Goal: Information Seeking & Learning: Learn about a topic

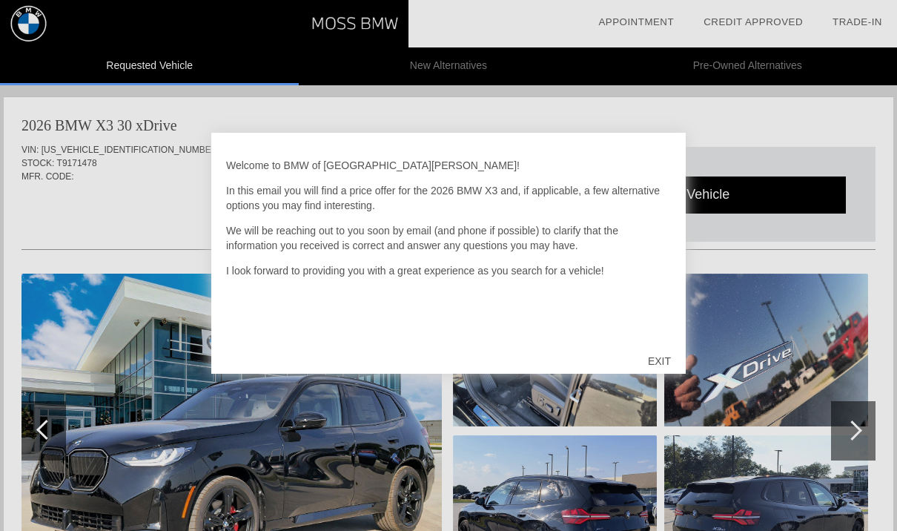
click at [668, 365] on div "EXIT" at bounding box center [659, 361] width 53 height 44
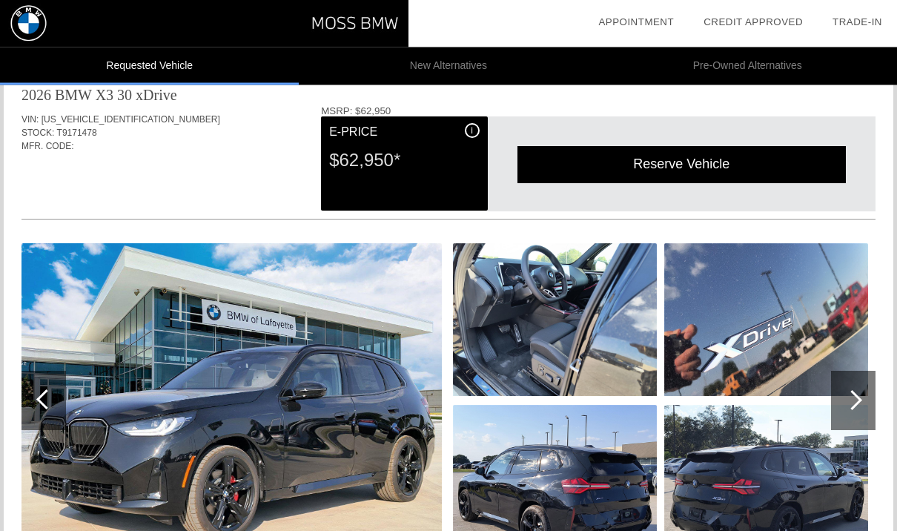
scroll to position [17, 0]
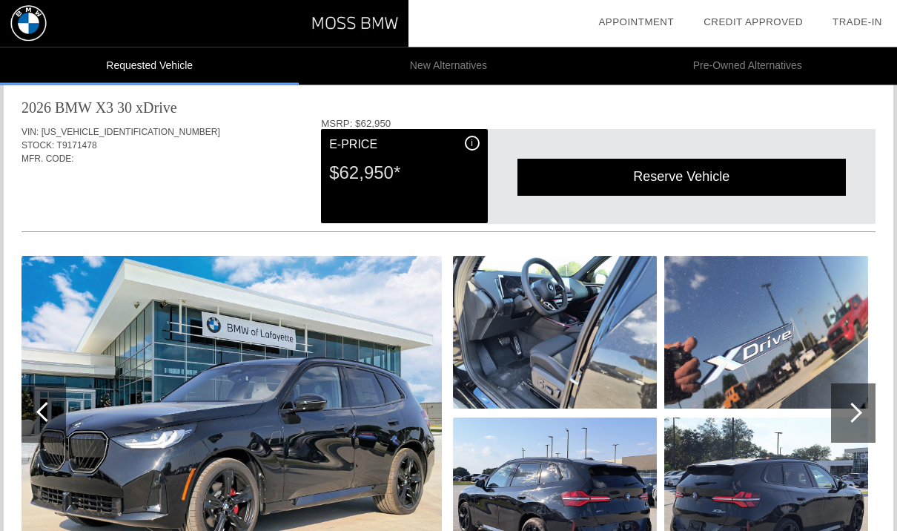
click at [629, 514] on img at bounding box center [555, 494] width 204 height 153
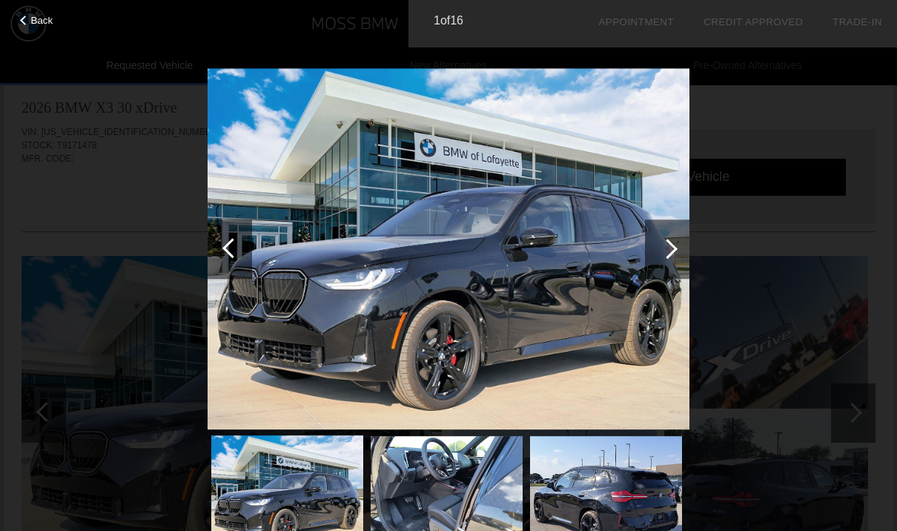
click at [679, 250] on div at bounding box center [667, 248] width 44 height 59
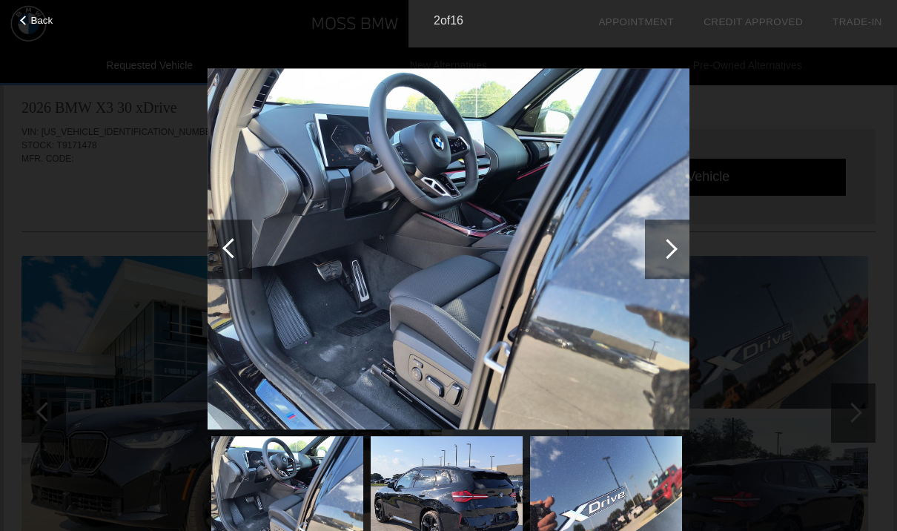
click at [675, 248] on div at bounding box center [667, 249] width 20 height 20
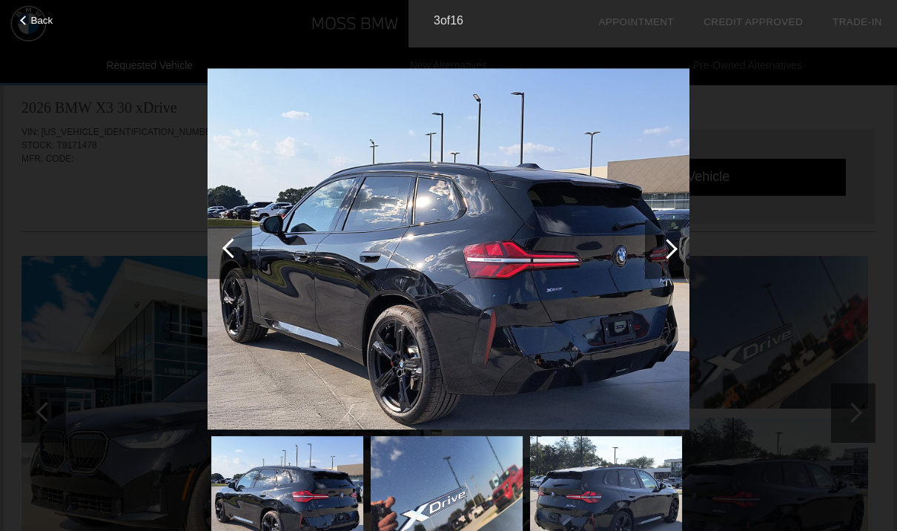
click at [673, 253] on div at bounding box center [667, 248] width 44 height 59
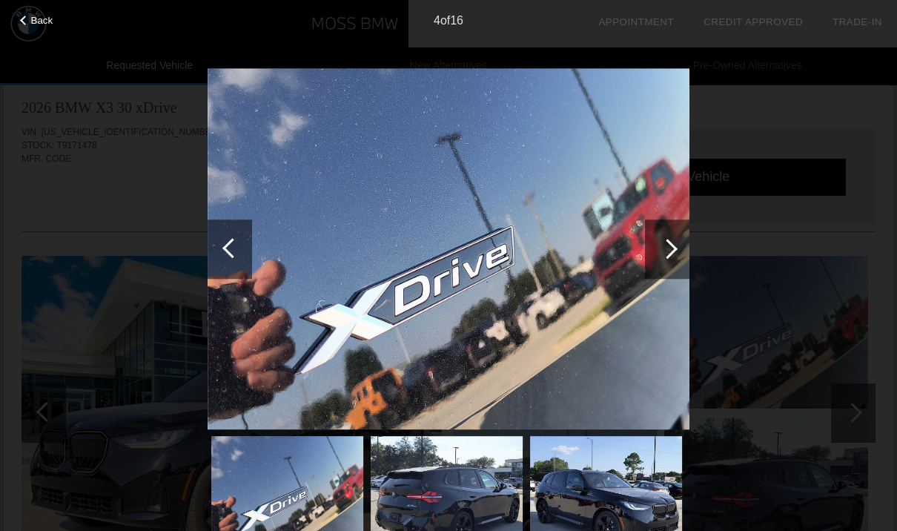
click at [661, 255] on div at bounding box center [667, 248] width 44 height 59
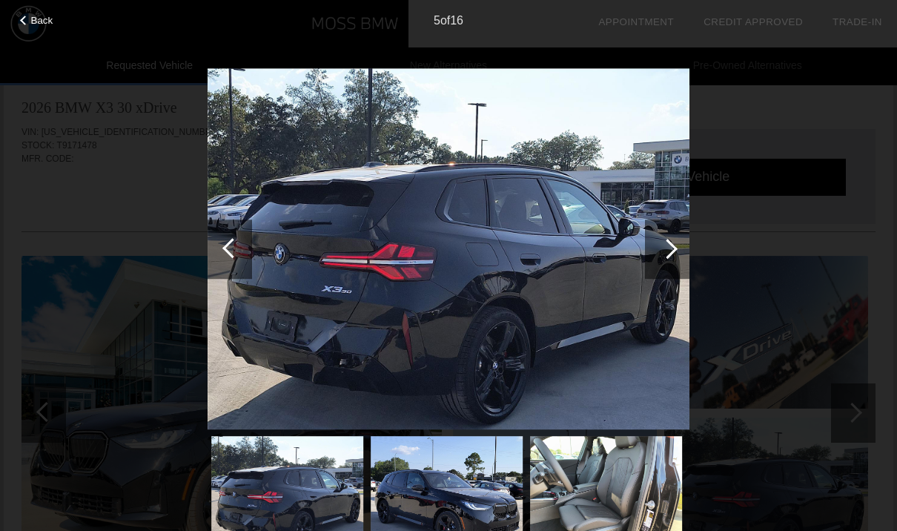
click at [672, 251] on div at bounding box center [667, 249] width 20 height 20
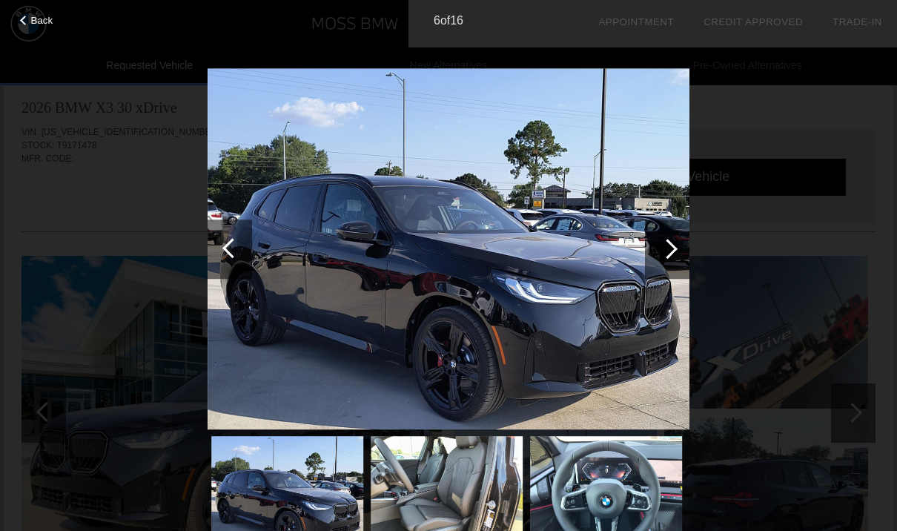
click at [676, 250] on div at bounding box center [667, 248] width 44 height 59
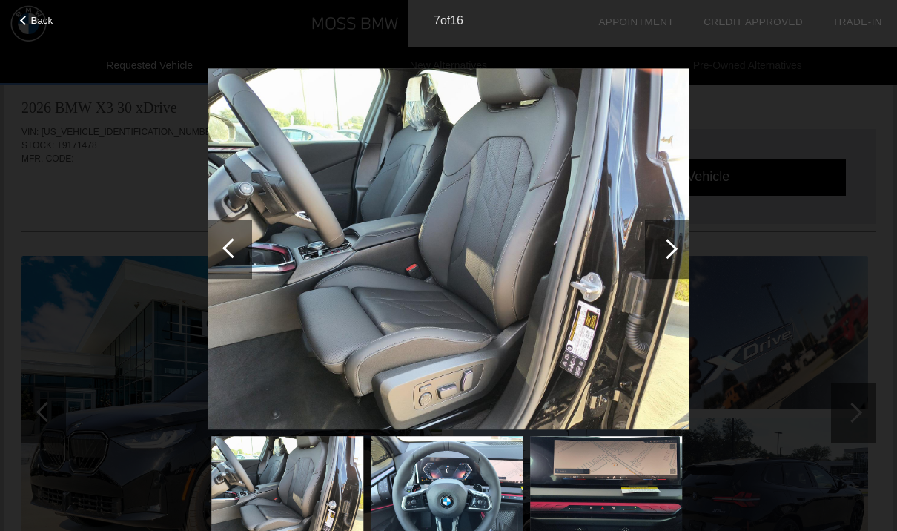
click at [680, 248] on div at bounding box center [667, 248] width 44 height 59
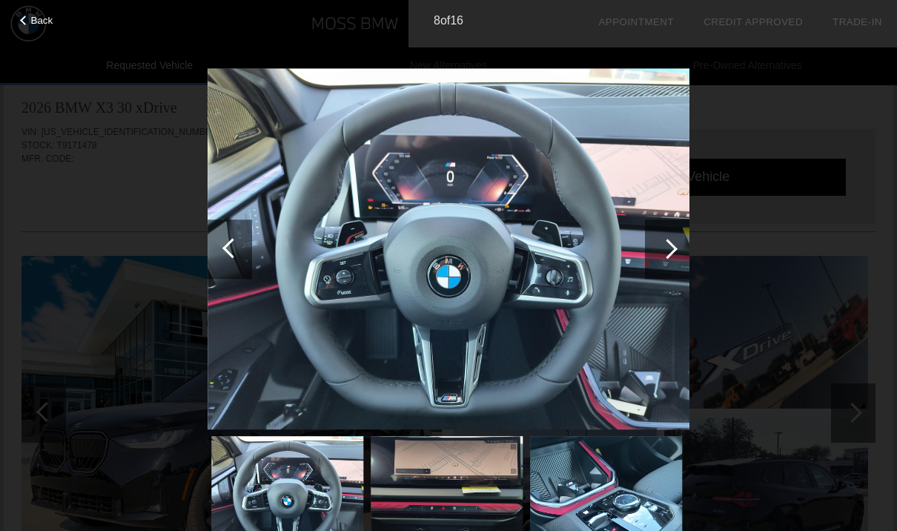
click at [669, 250] on div at bounding box center [667, 249] width 20 height 20
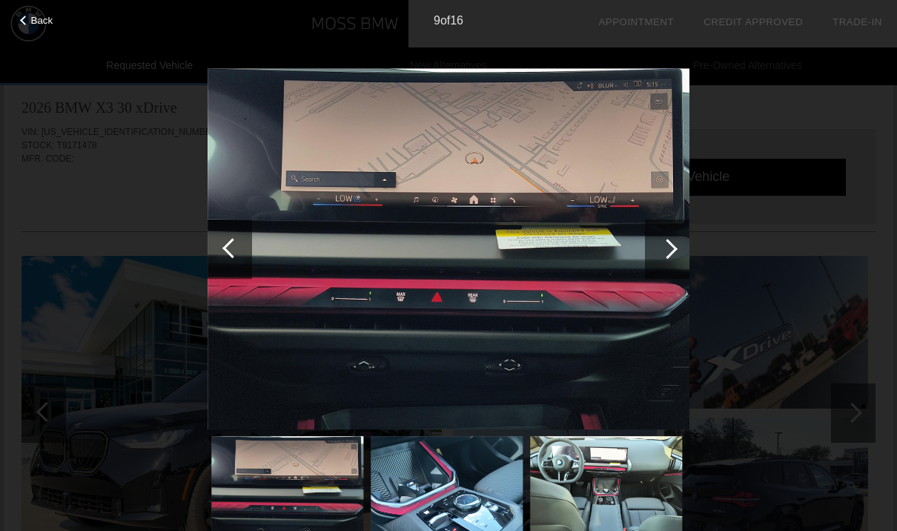
click at [675, 248] on div at bounding box center [667, 249] width 20 height 20
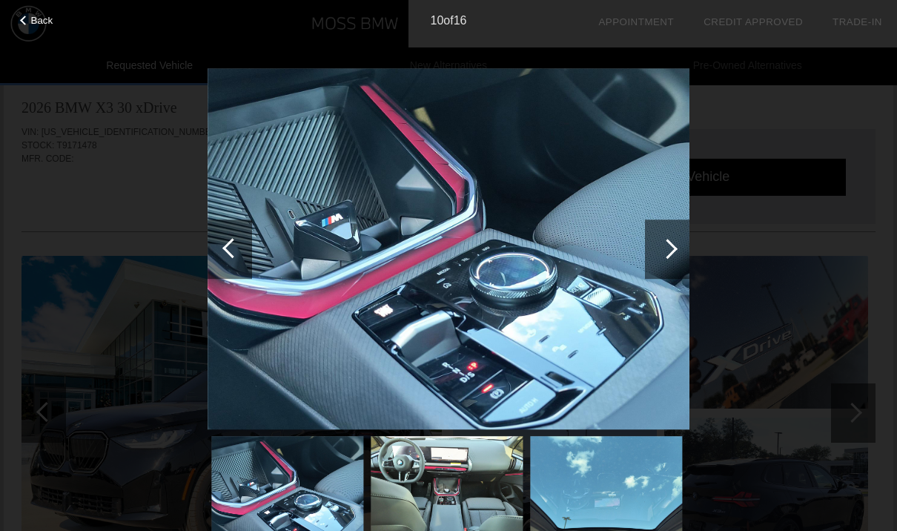
click at [601, 297] on img at bounding box center [449, 248] width 482 height 361
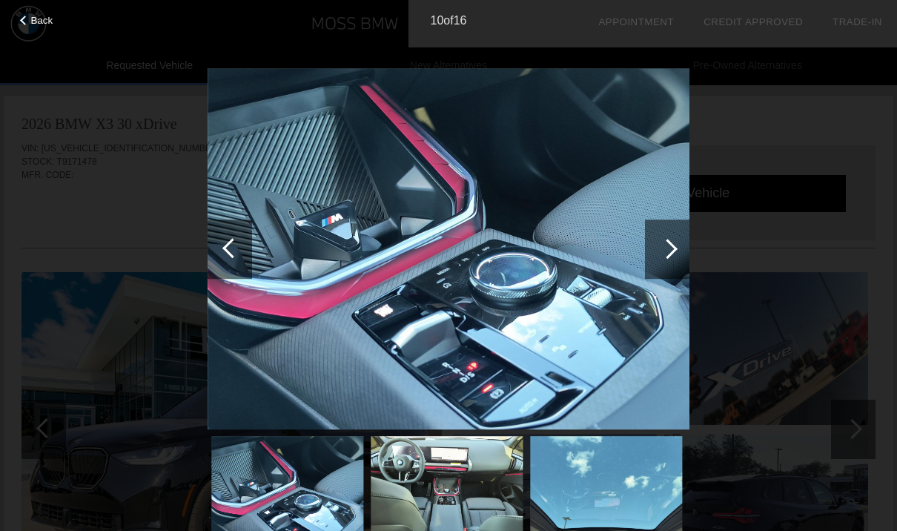
scroll to position [0, 0]
click at [673, 247] on div at bounding box center [667, 249] width 20 height 20
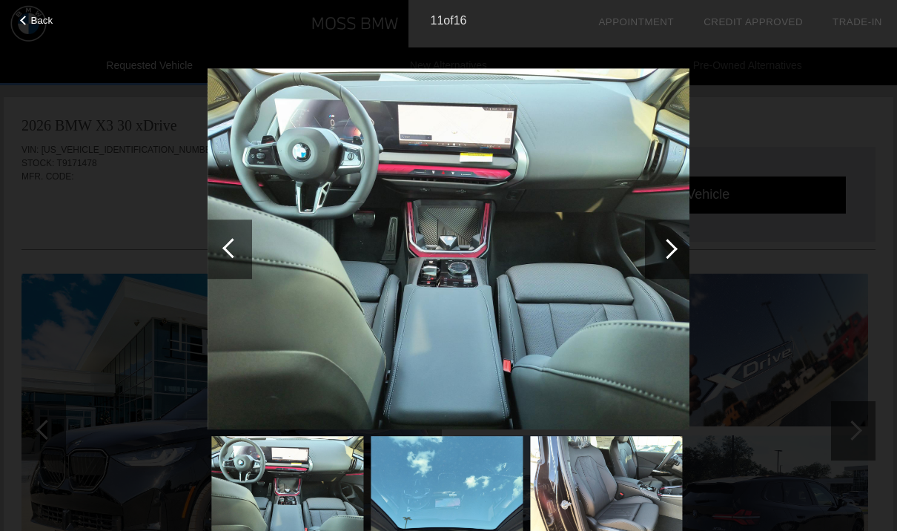
click at [676, 247] on div at bounding box center [667, 248] width 44 height 59
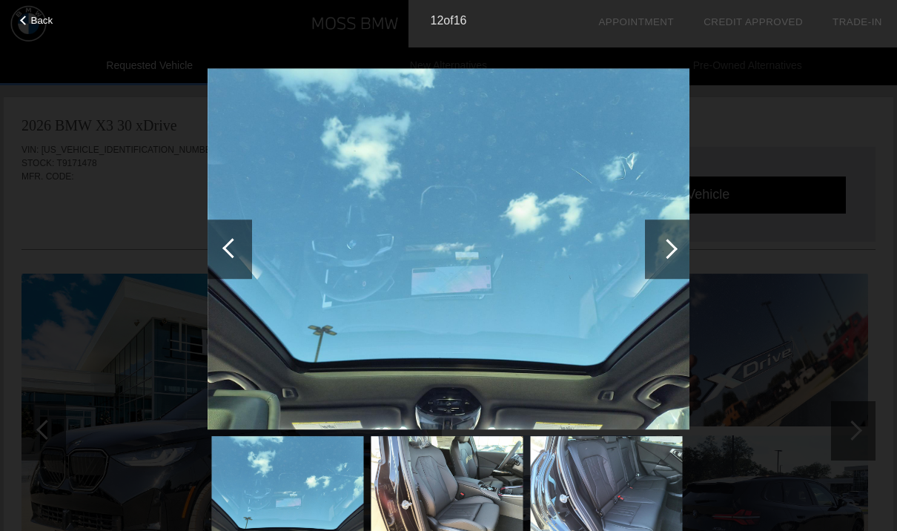
click at [666, 251] on div at bounding box center [667, 249] width 20 height 20
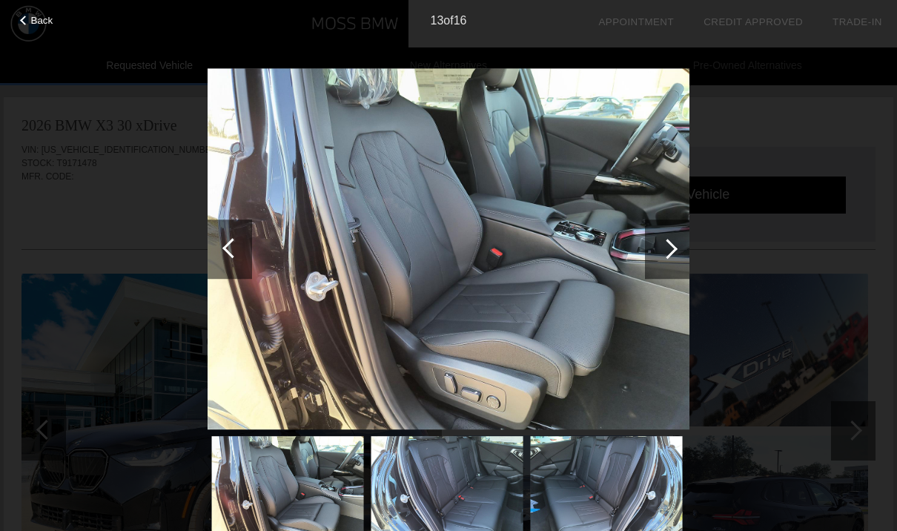
click at [666, 249] on div at bounding box center [667, 249] width 20 height 20
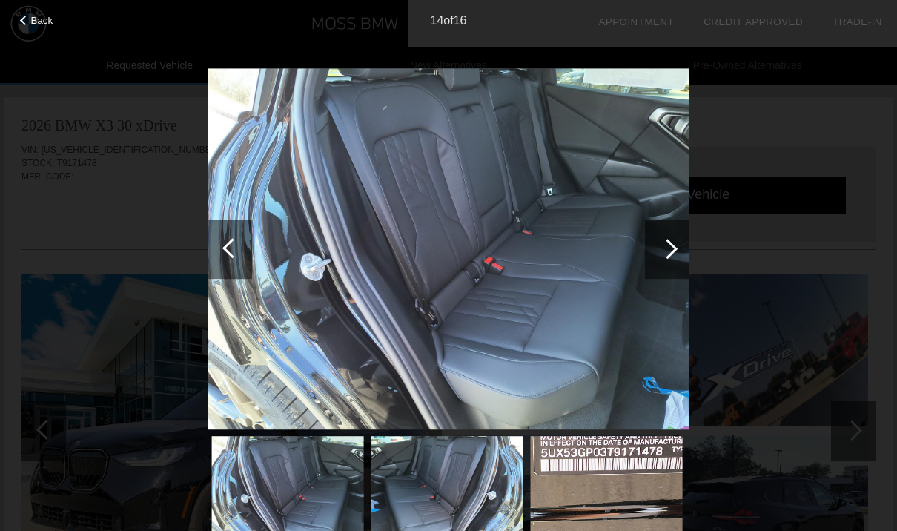
click at [660, 245] on div at bounding box center [667, 248] width 44 height 59
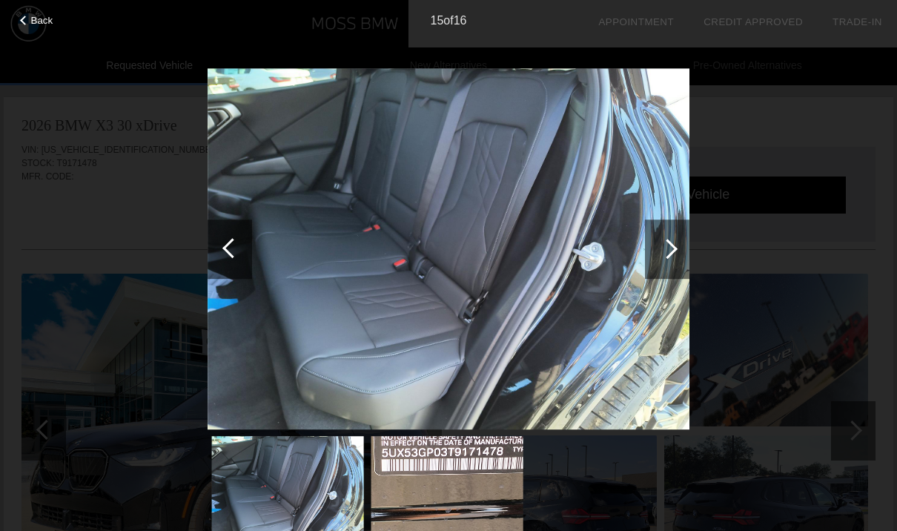
click at [666, 229] on div at bounding box center [667, 248] width 44 height 59
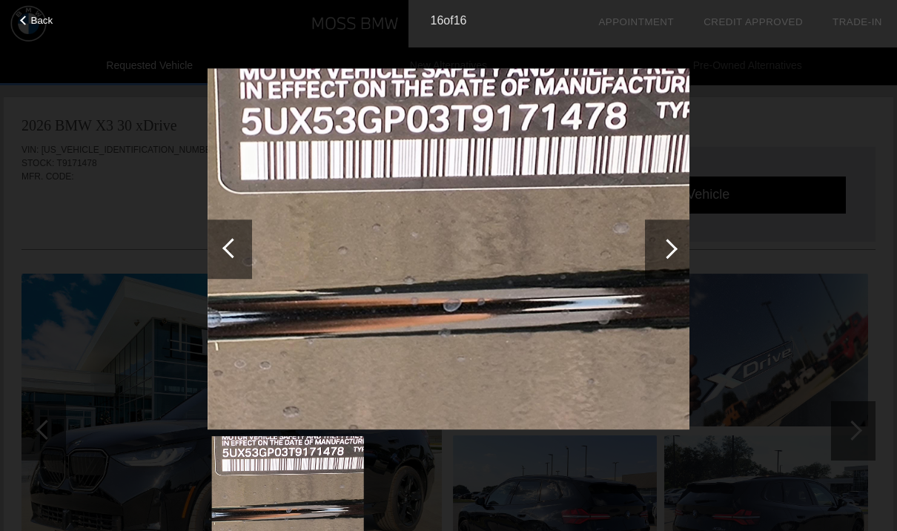
click at [666, 245] on div at bounding box center [667, 249] width 20 height 20
click at [654, 246] on div at bounding box center [667, 248] width 44 height 59
click at [667, 247] on div at bounding box center [667, 249] width 20 height 20
click at [671, 250] on div at bounding box center [667, 249] width 20 height 20
click at [32, 16] on span "Back" at bounding box center [42, 20] width 22 height 11
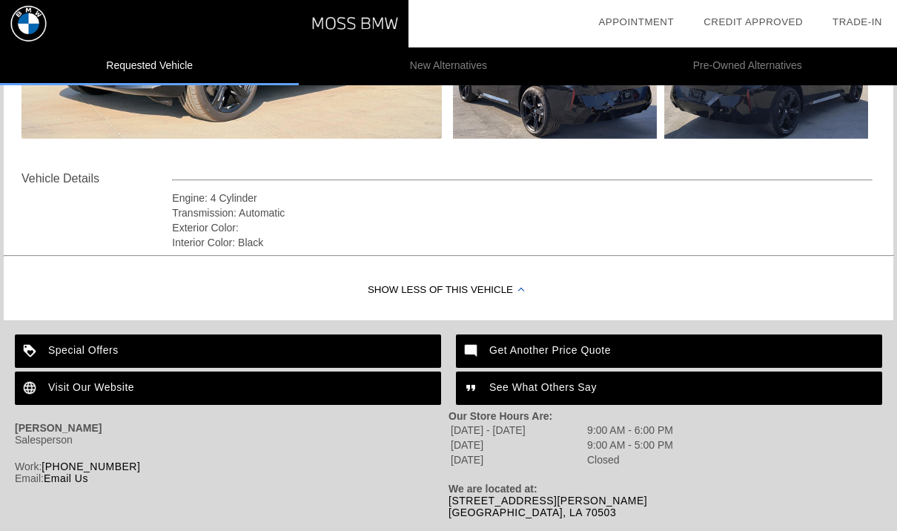
scroll to position [456, 0]
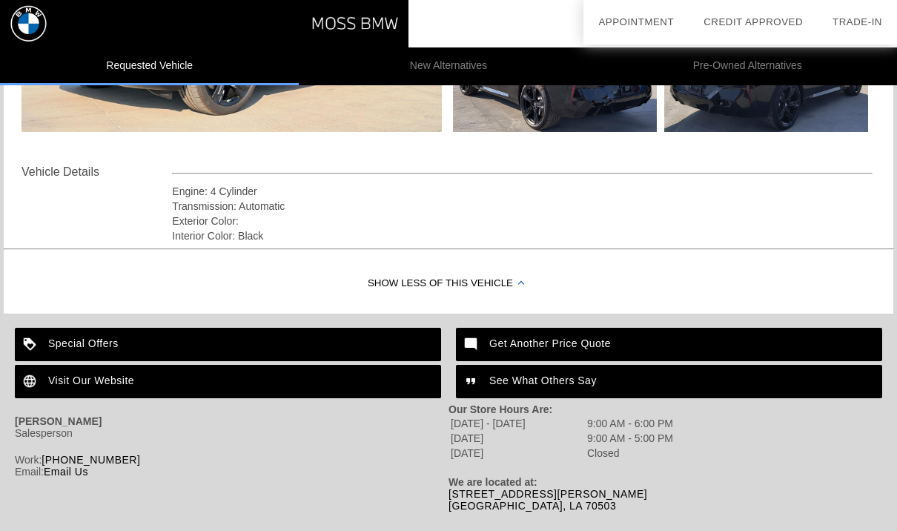
click at [59, 341] on div "Special Offers" at bounding box center [228, 344] width 426 height 33
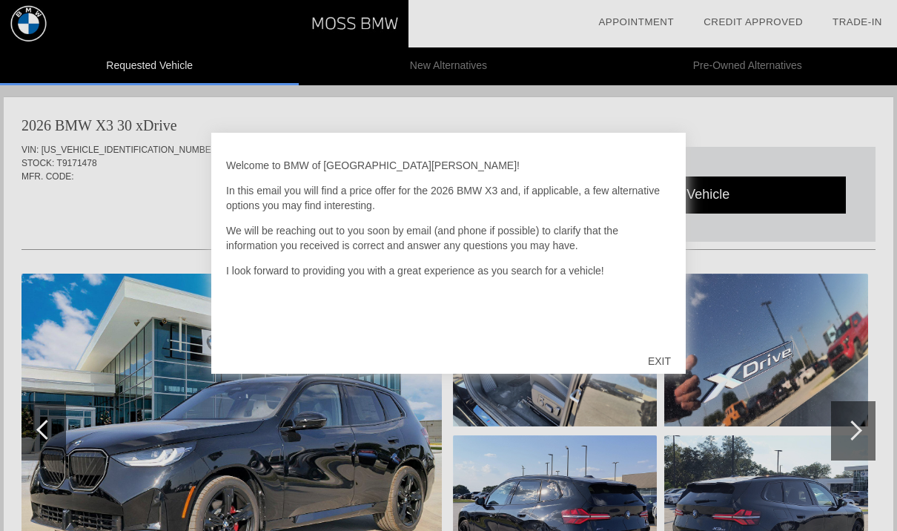
click at [665, 364] on div "EXIT" at bounding box center [659, 361] width 53 height 44
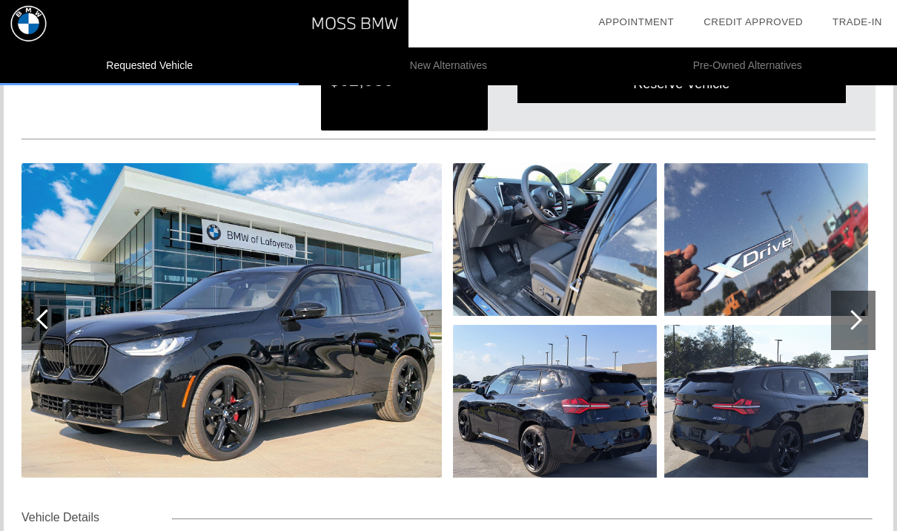
scroll to position [126, 0]
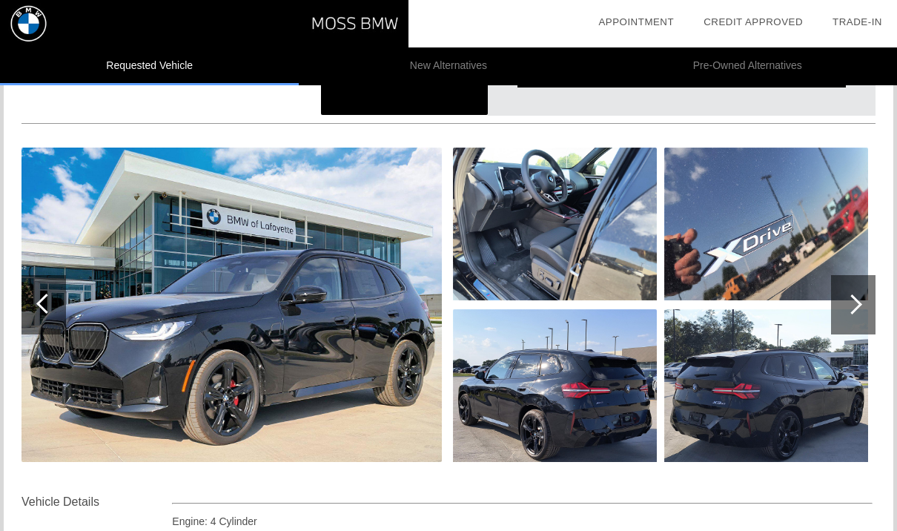
click at [156, 348] on img at bounding box center [231, 304] width 420 height 314
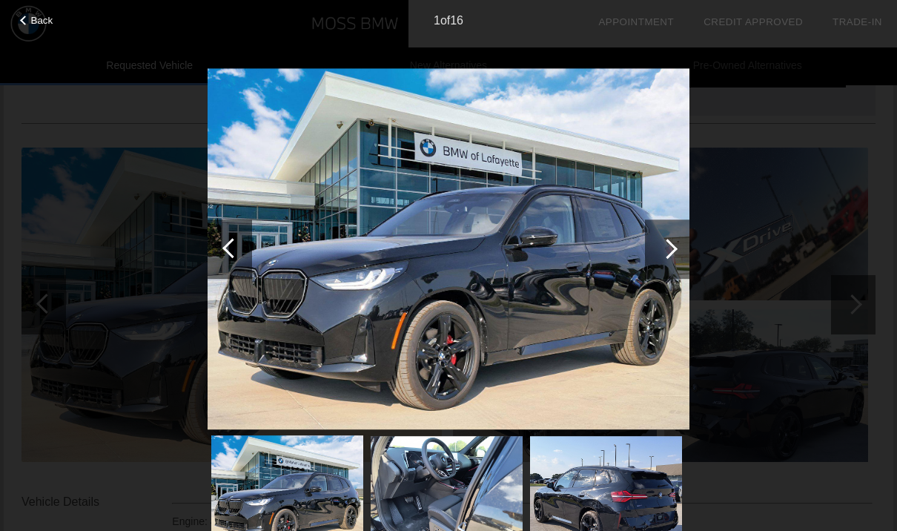
click at [674, 257] on div at bounding box center [667, 248] width 44 height 59
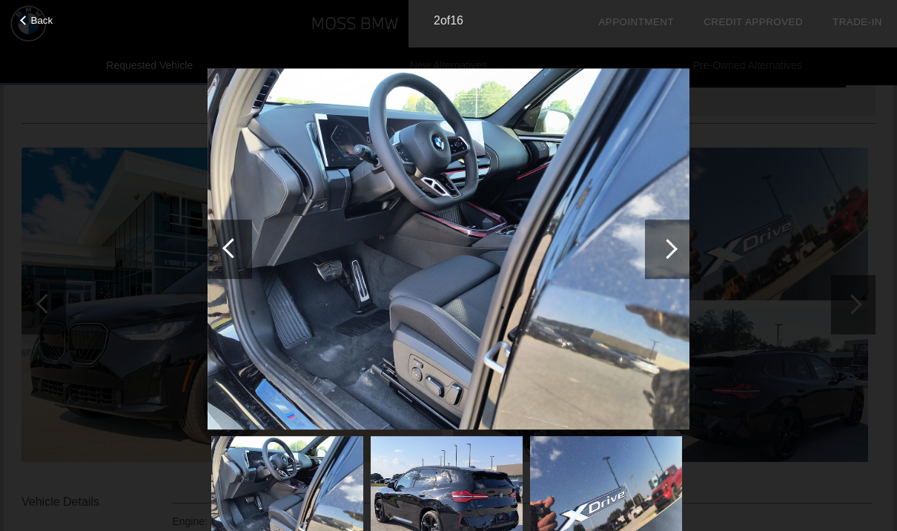
click at [685, 245] on div at bounding box center [667, 248] width 44 height 59
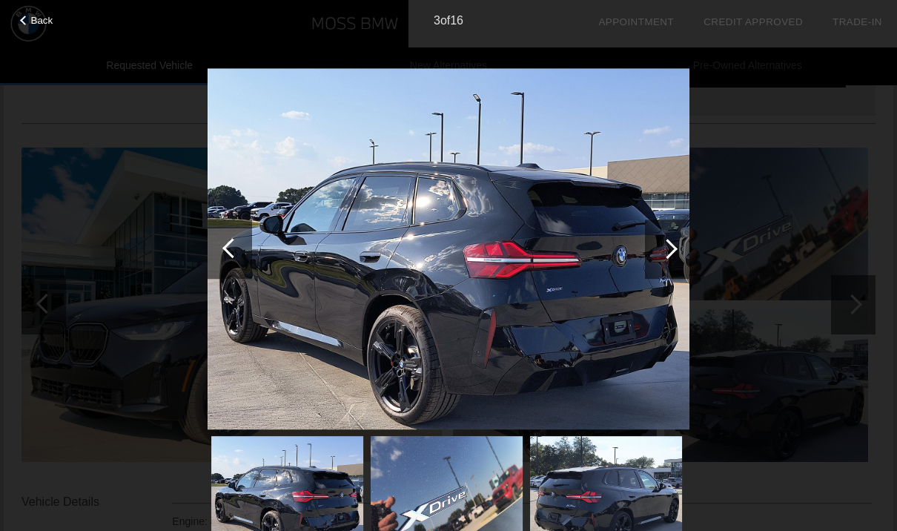
click at [674, 248] on div at bounding box center [667, 249] width 20 height 20
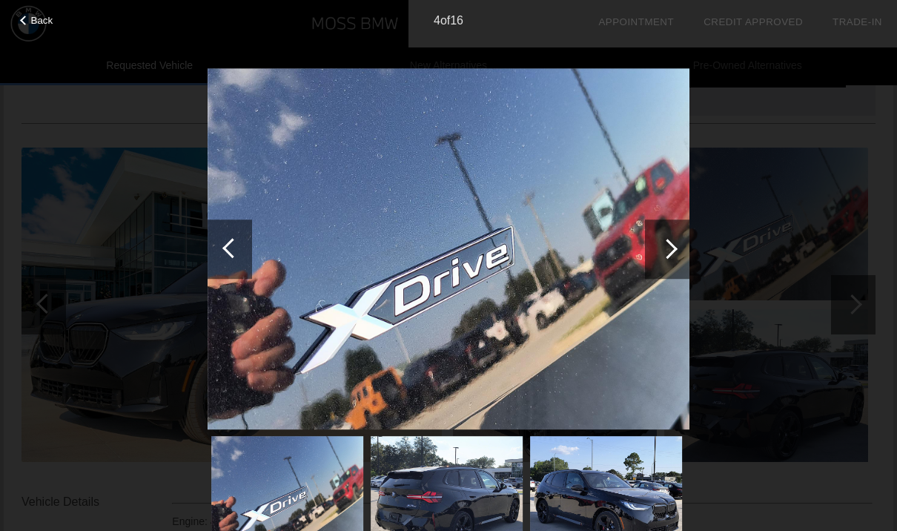
click at [668, 249] on div at bounding box center [667, 249] width 20 height 20
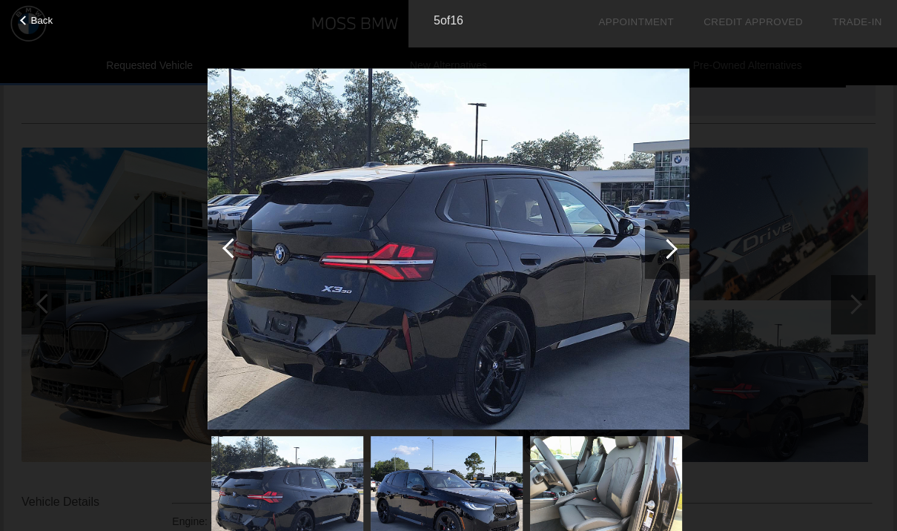
click at [672, 242] on div at bounding box center [667, 248] width 44 height 59
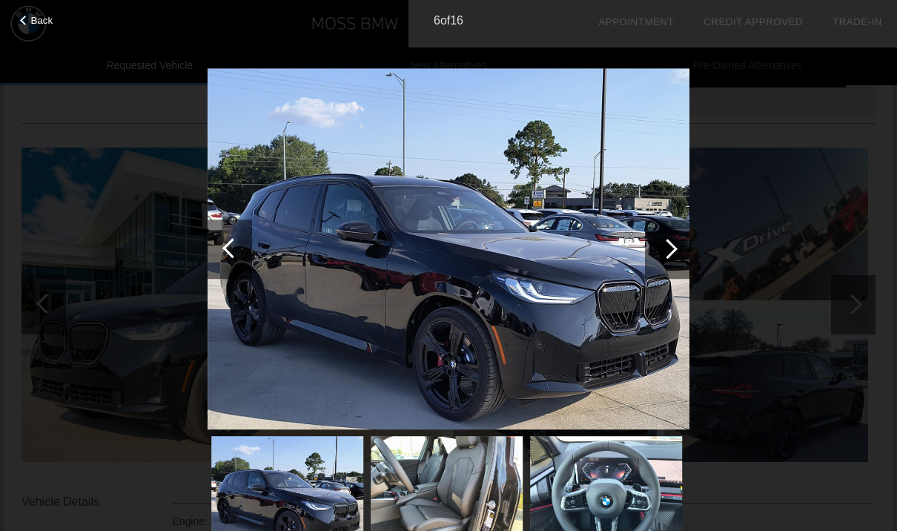
click at [669, 256] on div at bounding box center [667, 249] width 20 height 20
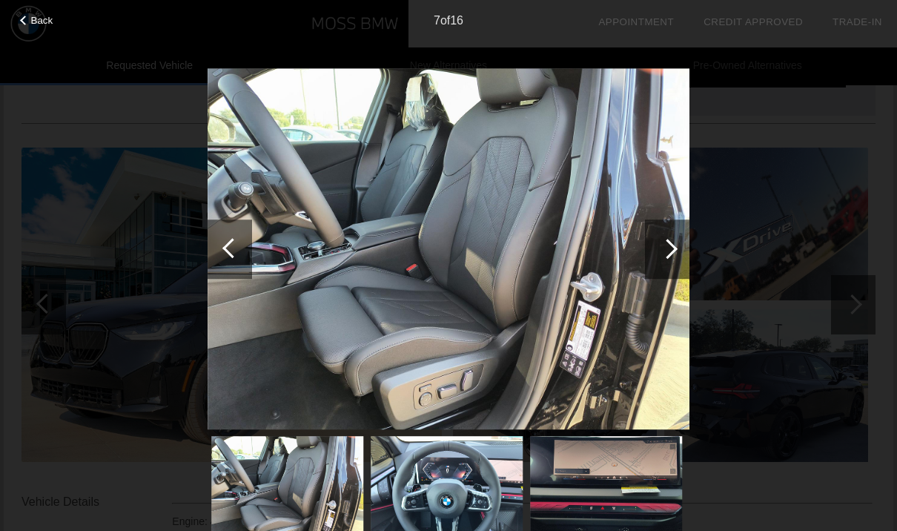
click at [662, 250] on div at bounding box center [667, 249] width 20 height 20
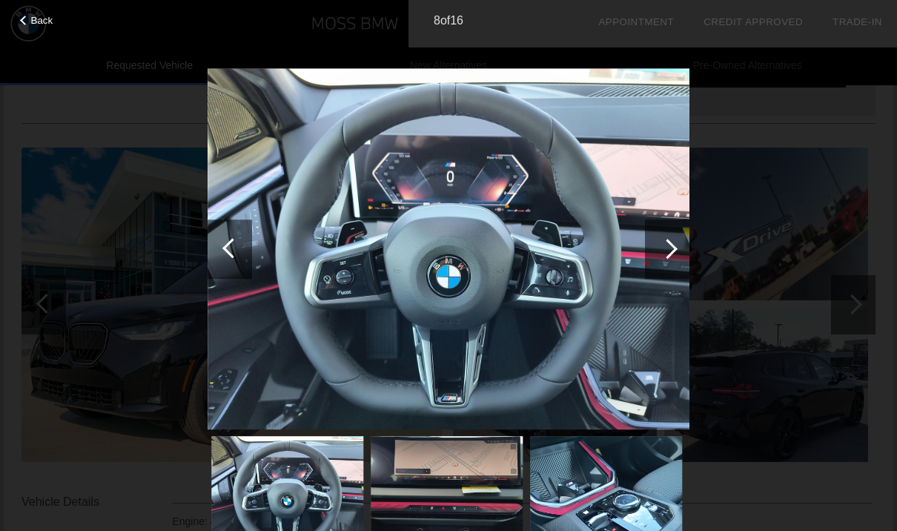
click at [675, 247] on div at bounding box center [667, 249] width 20 height 20
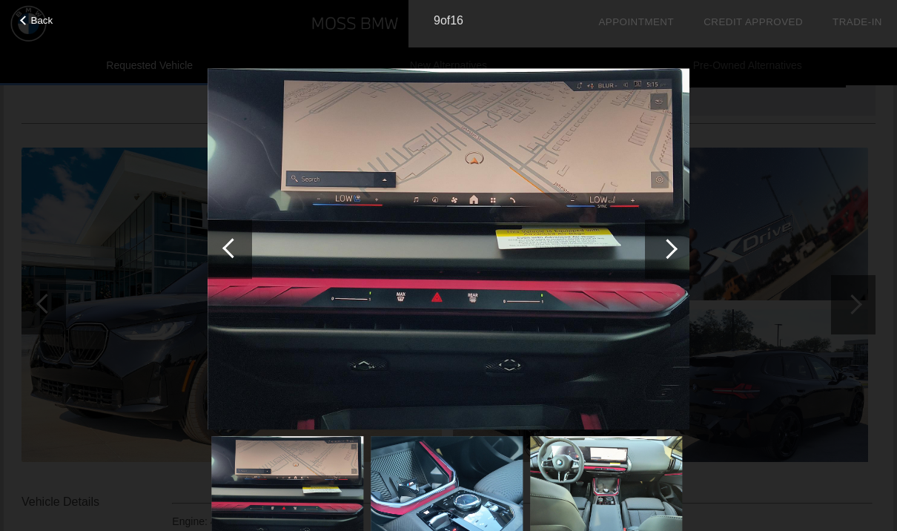
click at [665, 247] on div at bounding box center [667, 249] width 20 height 20
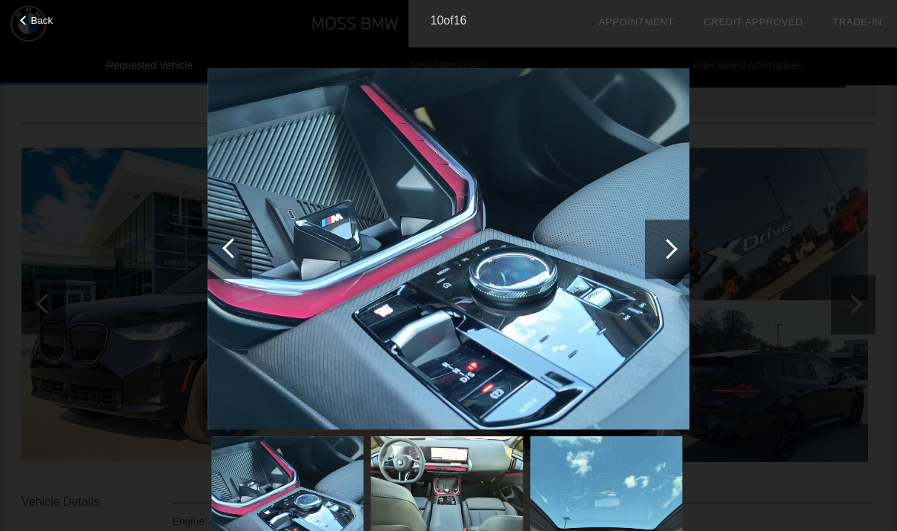
click at [669, 254] on div at bounding box center [667, 249] width 20 height 20
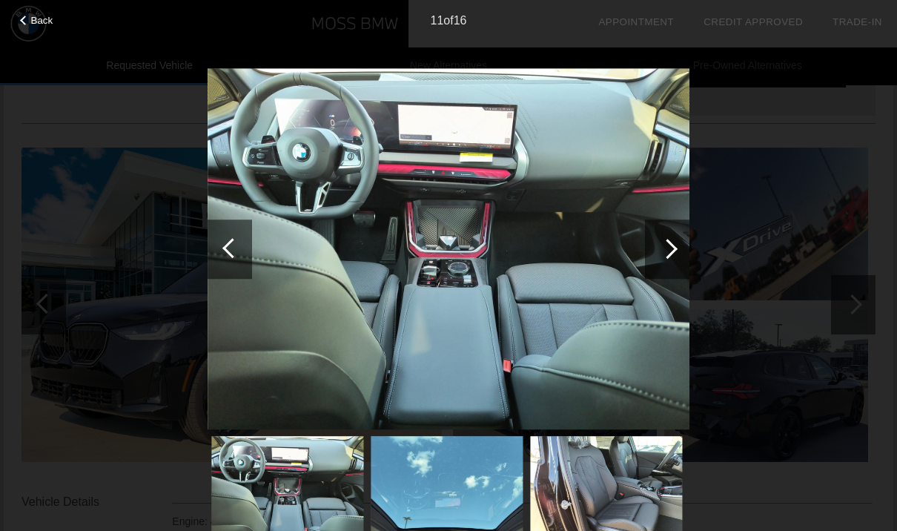
click at [663, 248] on div at bounding box center [667, 249] width 20 height 20
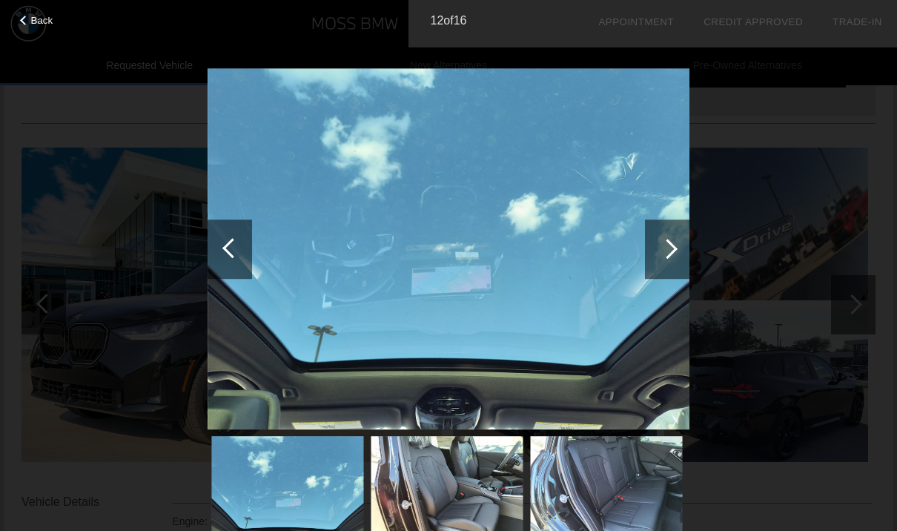
click at [663, 249] on div at bounding box center [667, 249] width 20 height 20
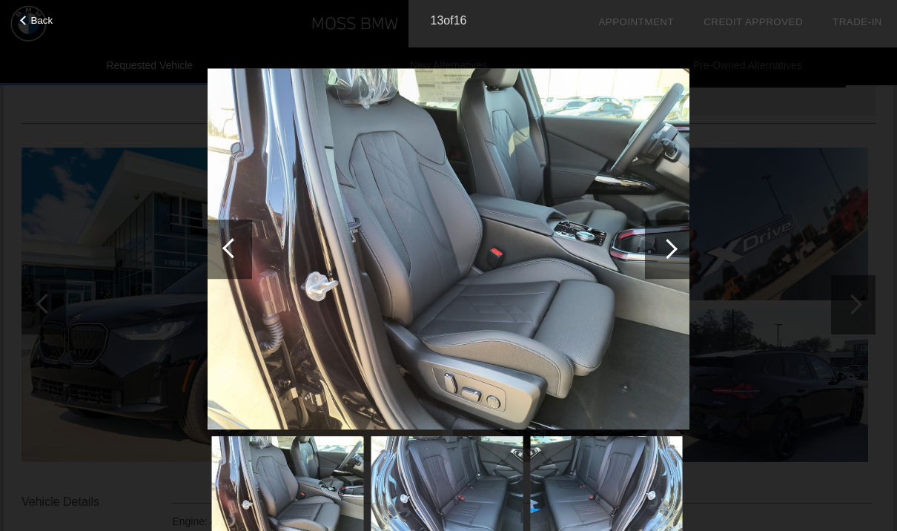
click at [234, 245] on div at bounding box center [232, 248] width 20 height 20
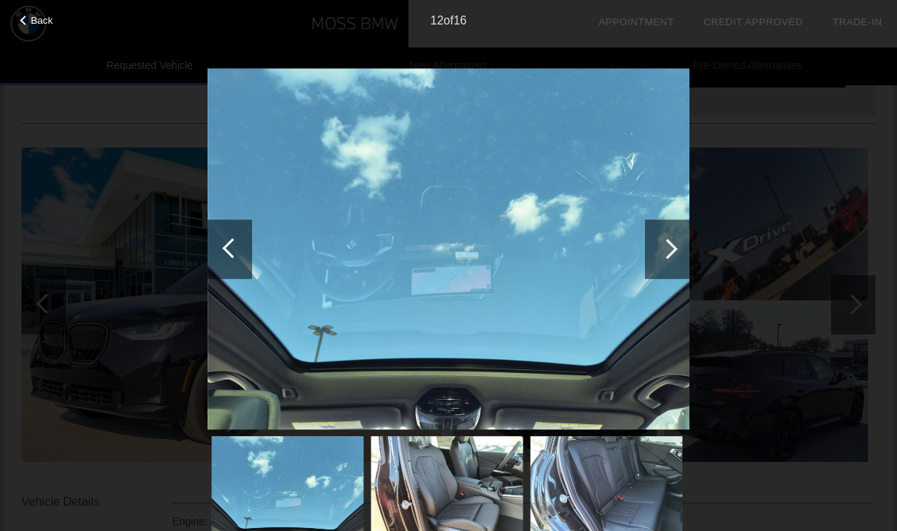
click at [666, 251] on div at bounding box center [667, 249] width 20 height 20
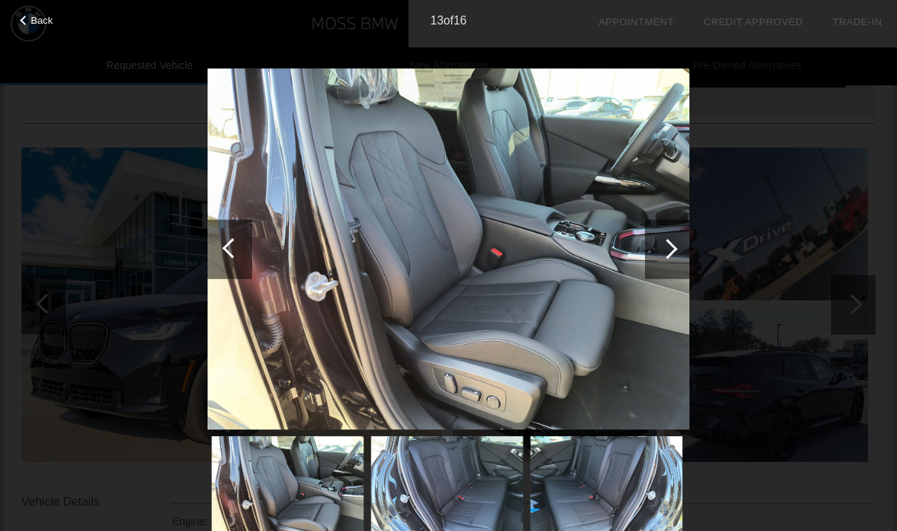
click at [663, 250] on div at bounding box center [667, 249] width 20 height 20
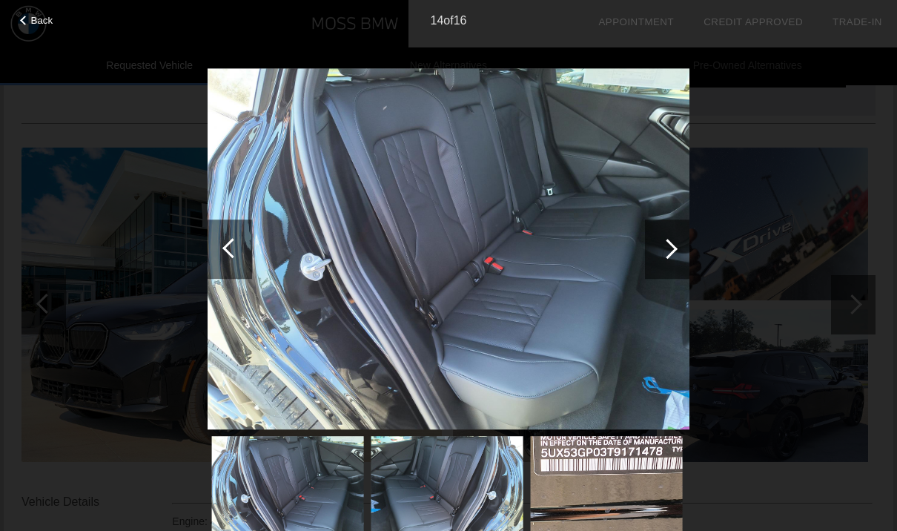
click at [664, 250] on div at bounding box center [667, 249] width 20 height 20
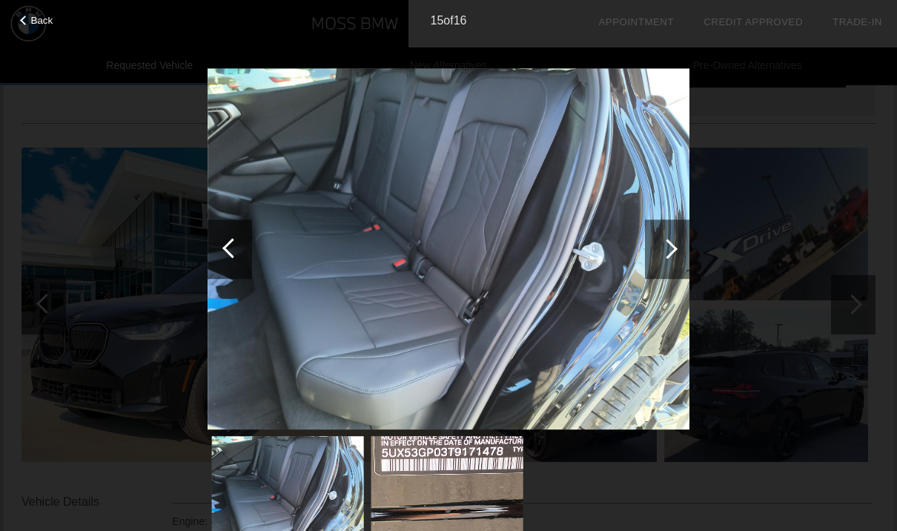
click at [657, 248] on div at bounding box center [667, 248] width 44 height 59
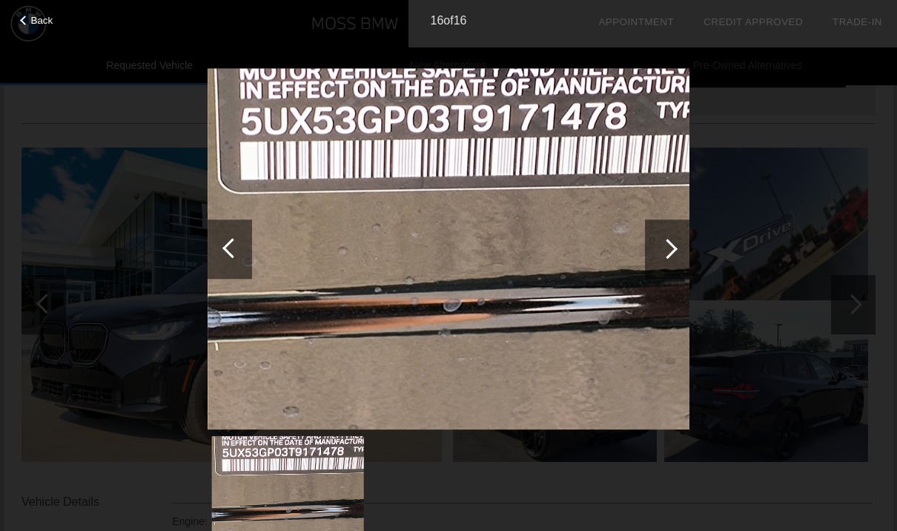
click at [669, 246] on div at bounding box center [667, 249] width 20 height 20
click at [672, 248] on div at bounding box center [667, 249] width 20 height 20
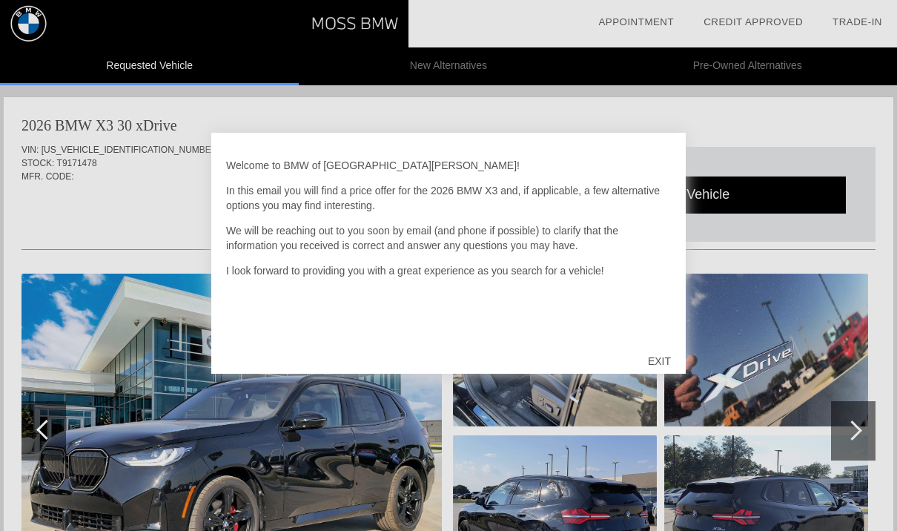
click at [676, 359] on div "EXIT" at bounding box center [659, 361] width 53 height 44
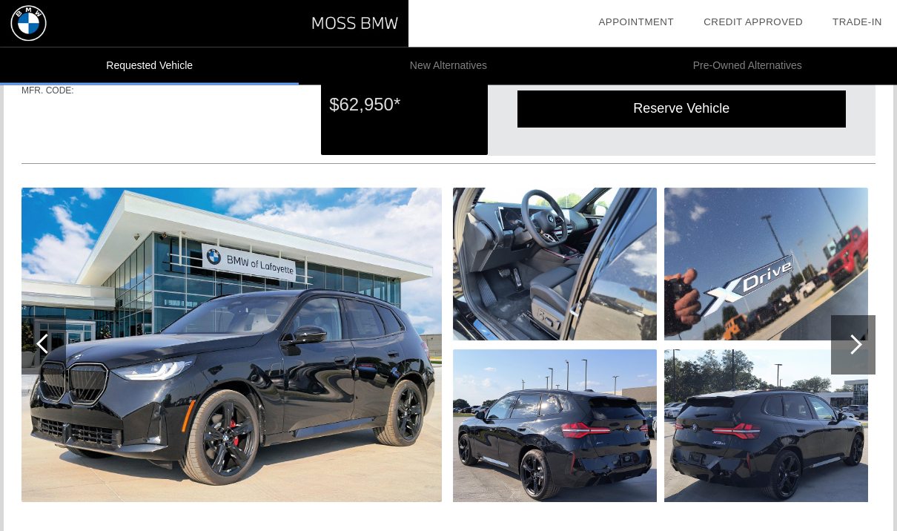
scroll to position [83, 0]
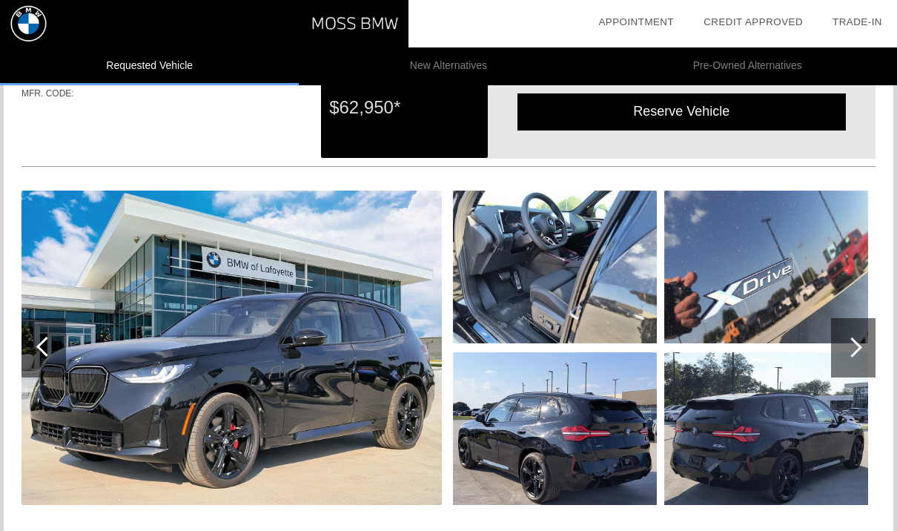
click at [854, 358] on div at bounding box center [853, 347] width 44 height 59
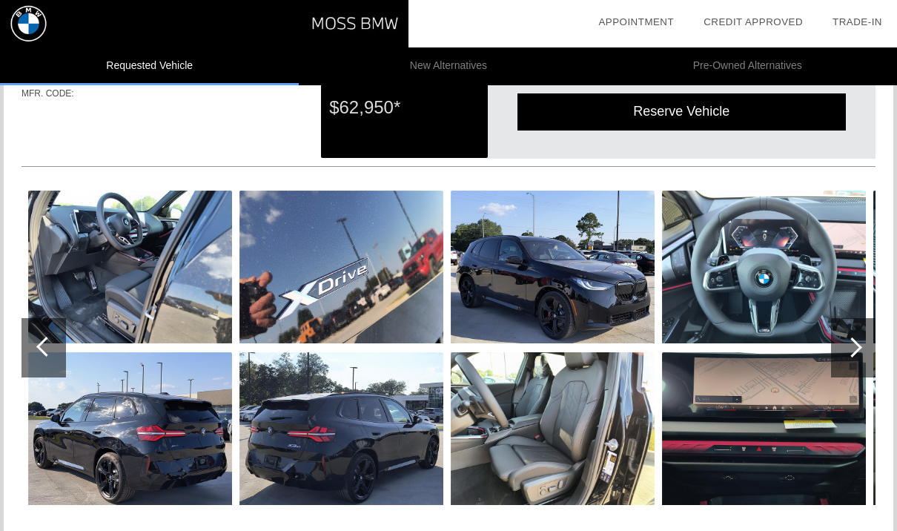
click at [875, 348] on div at bounding box center [853, 347] width 44 height 59
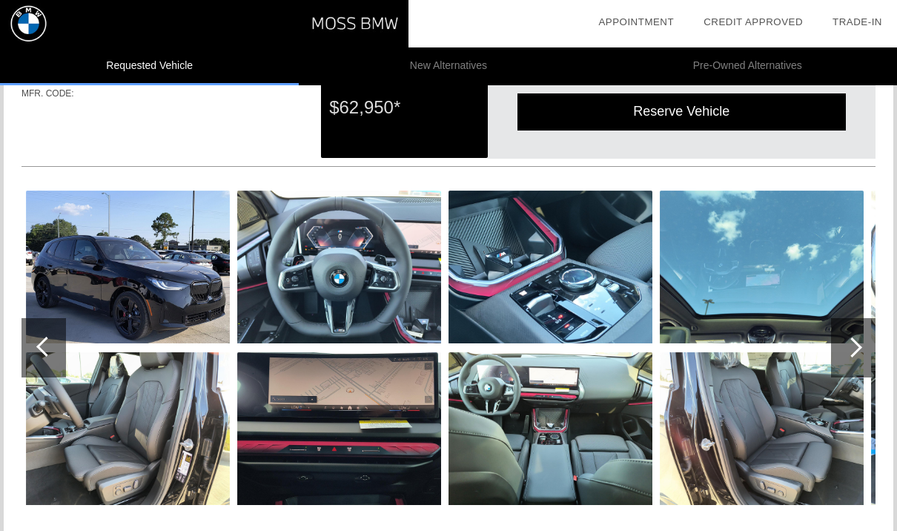
click at [866, 348] on div at bounding box center [853, 347] width 44 height 59
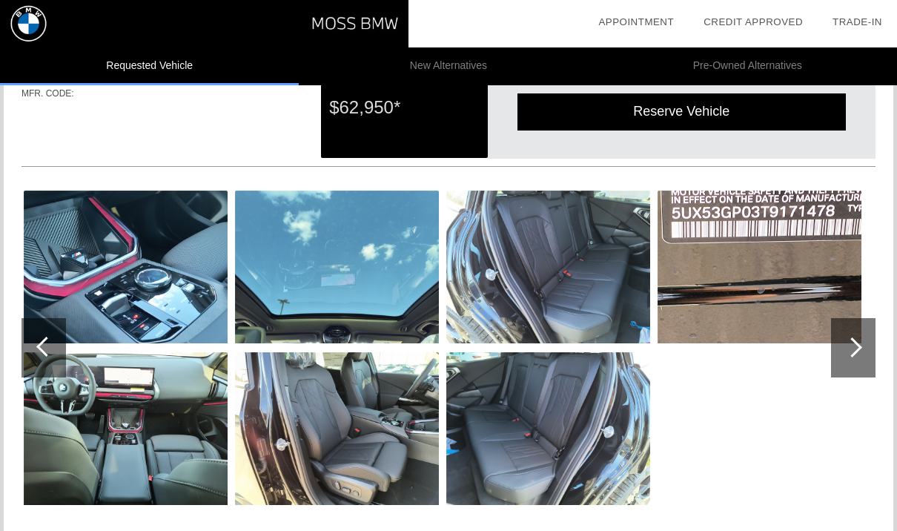
click at [866, 347] on div at bounding box center [853, 347] width 44 height 59
